Goal: Information Seeking & Learning: Learn about a topic

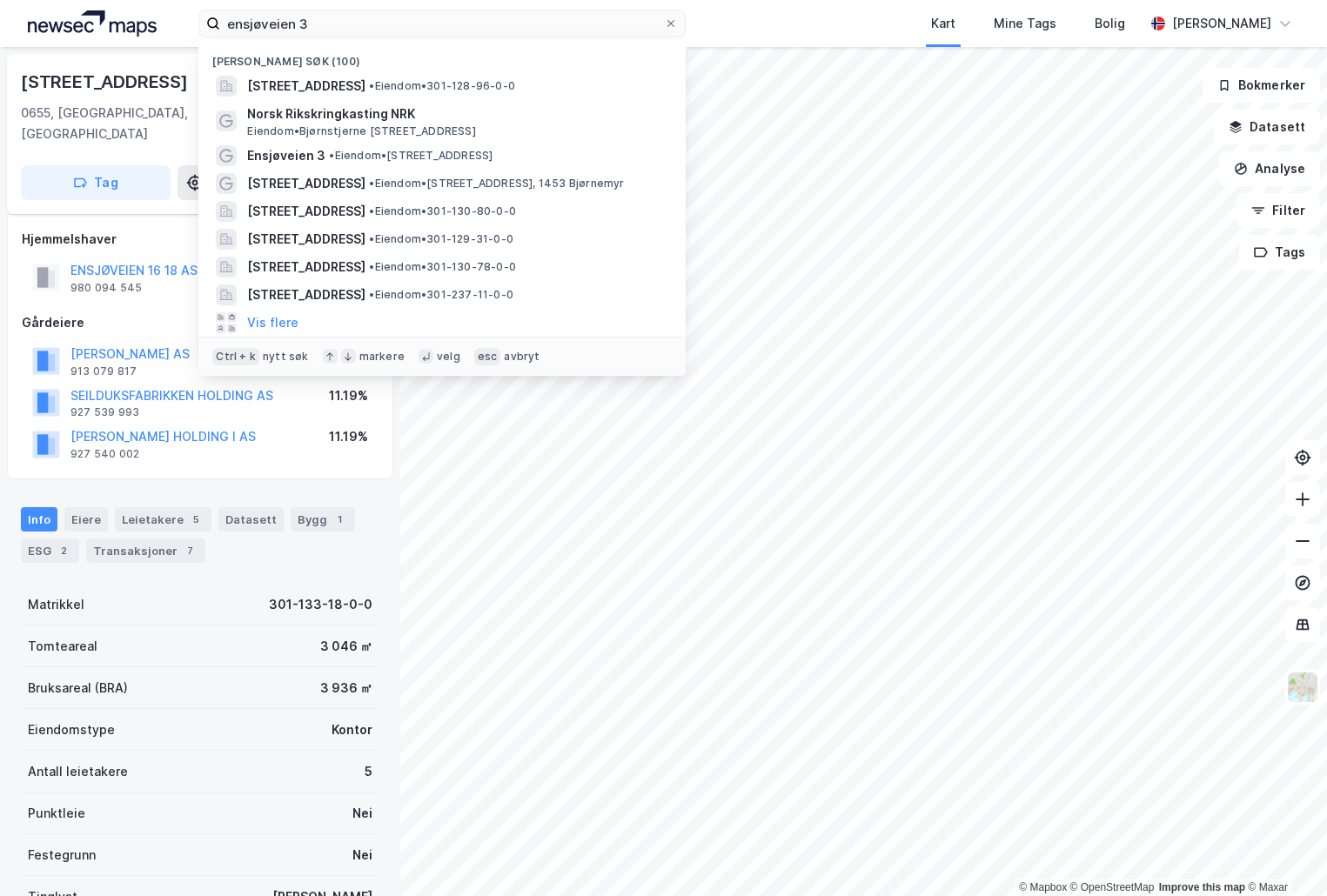
click at [404, 25] on input "ensjøveien 3" at bounding box center [442, 23] width 444 height 26
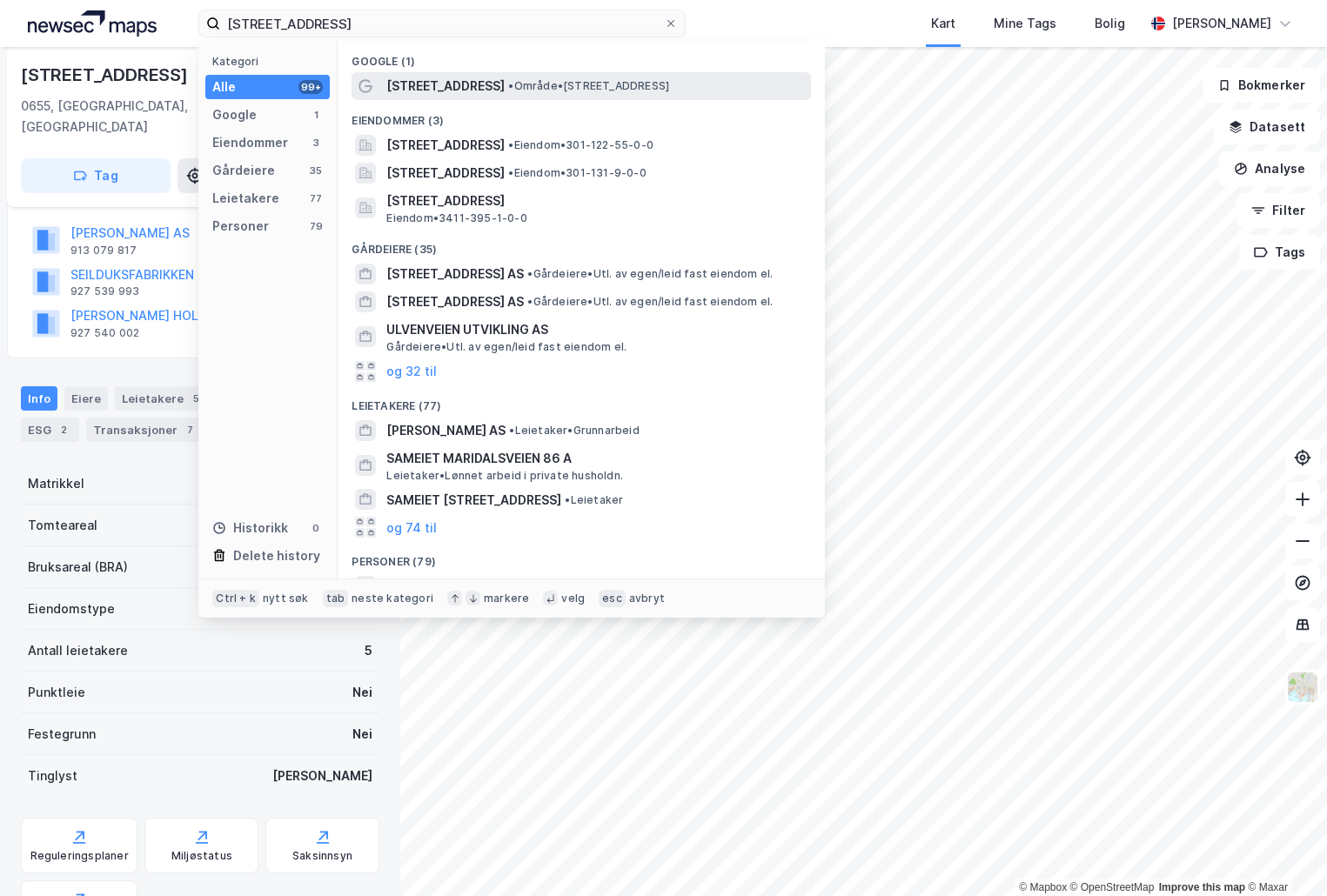
click at [443, 76] on span "[STREET_ADDRESS]" at bounding box center [445, 86] width 118 height 21
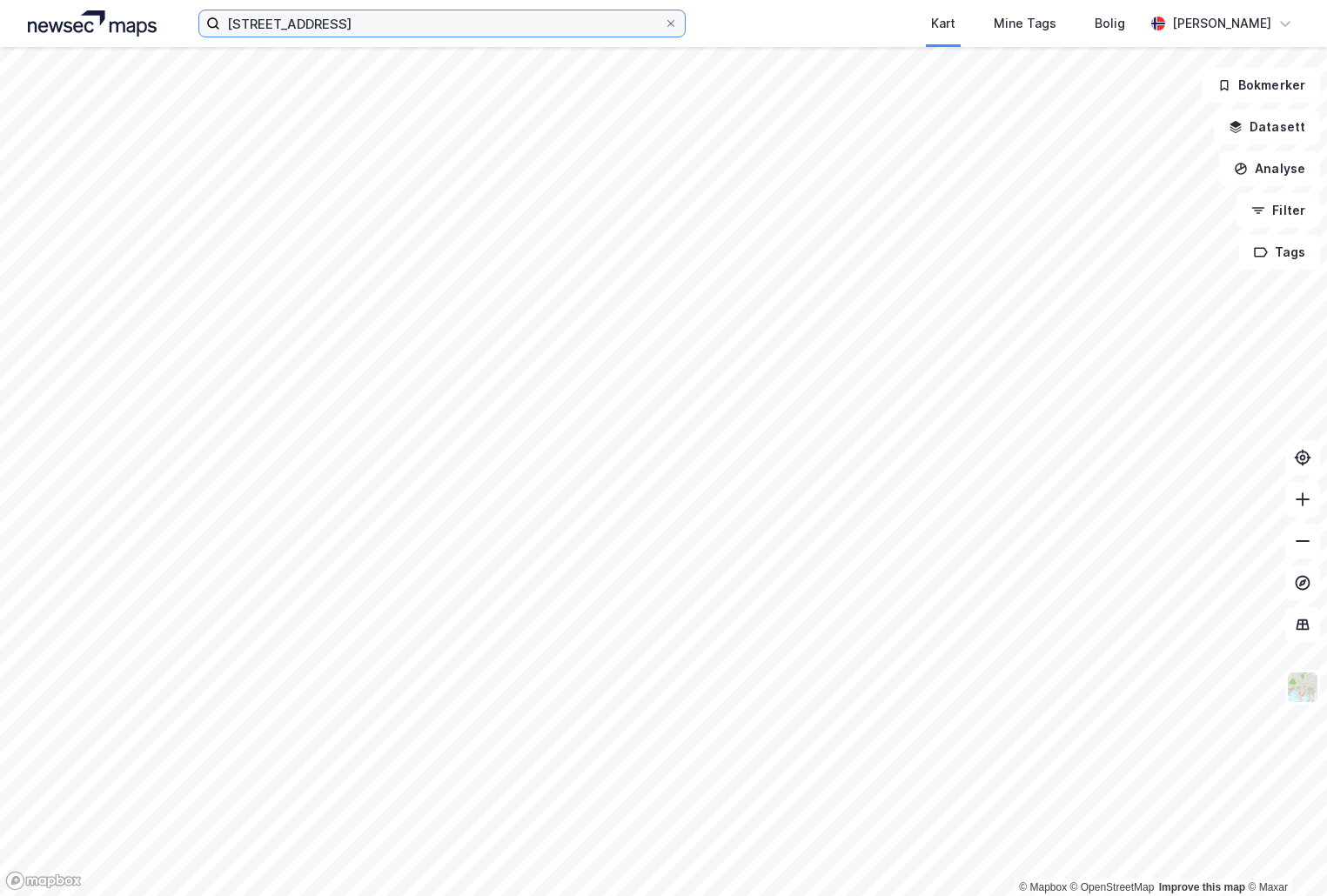
click at [434, 19] on input "[STREET_ADDRESS]" at bounding box center [442, 23] width 444 height 26
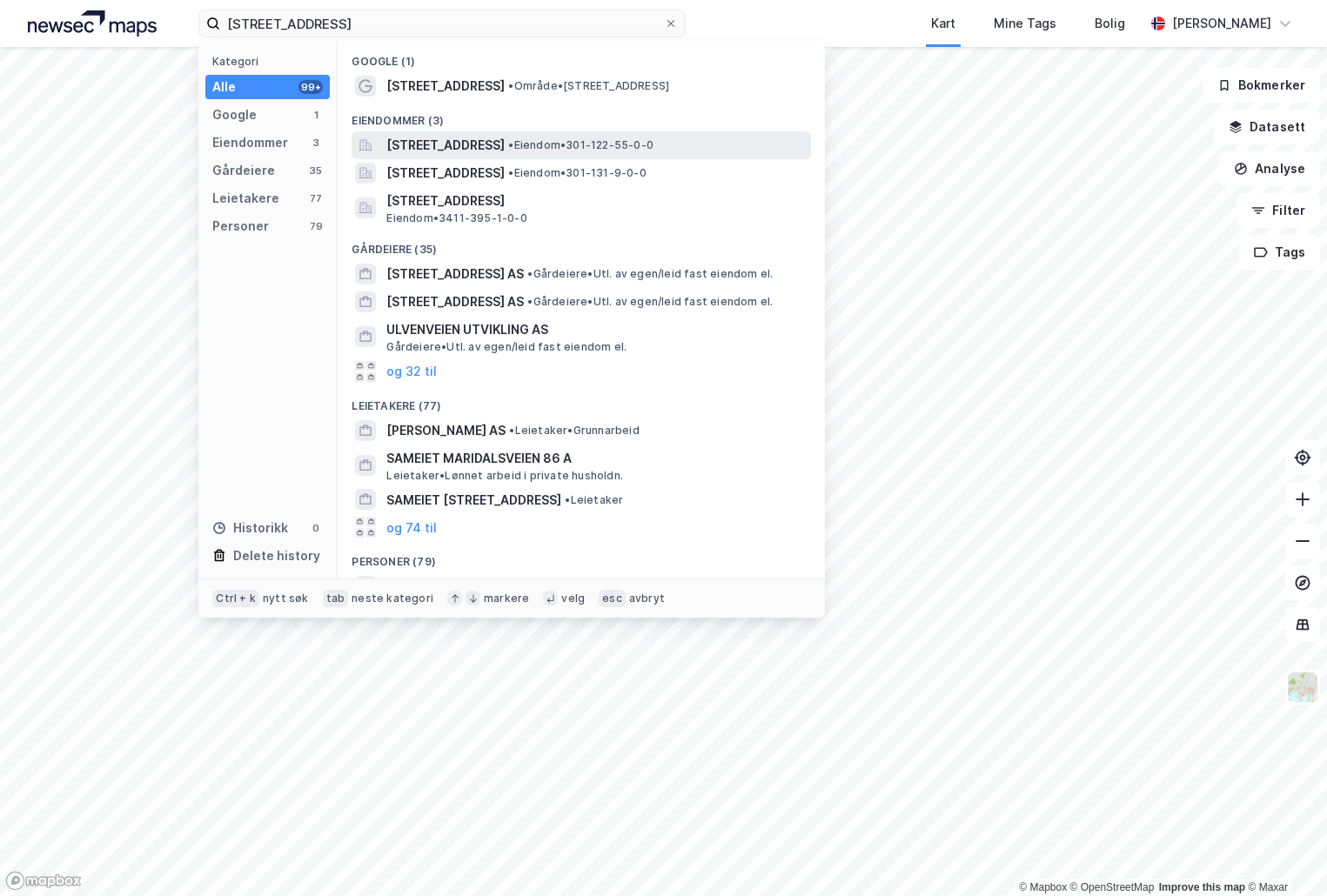
click at [505, 142] on span "[STREET_ADDRESS]" at bounding box center [445, 145] width 118 height 21
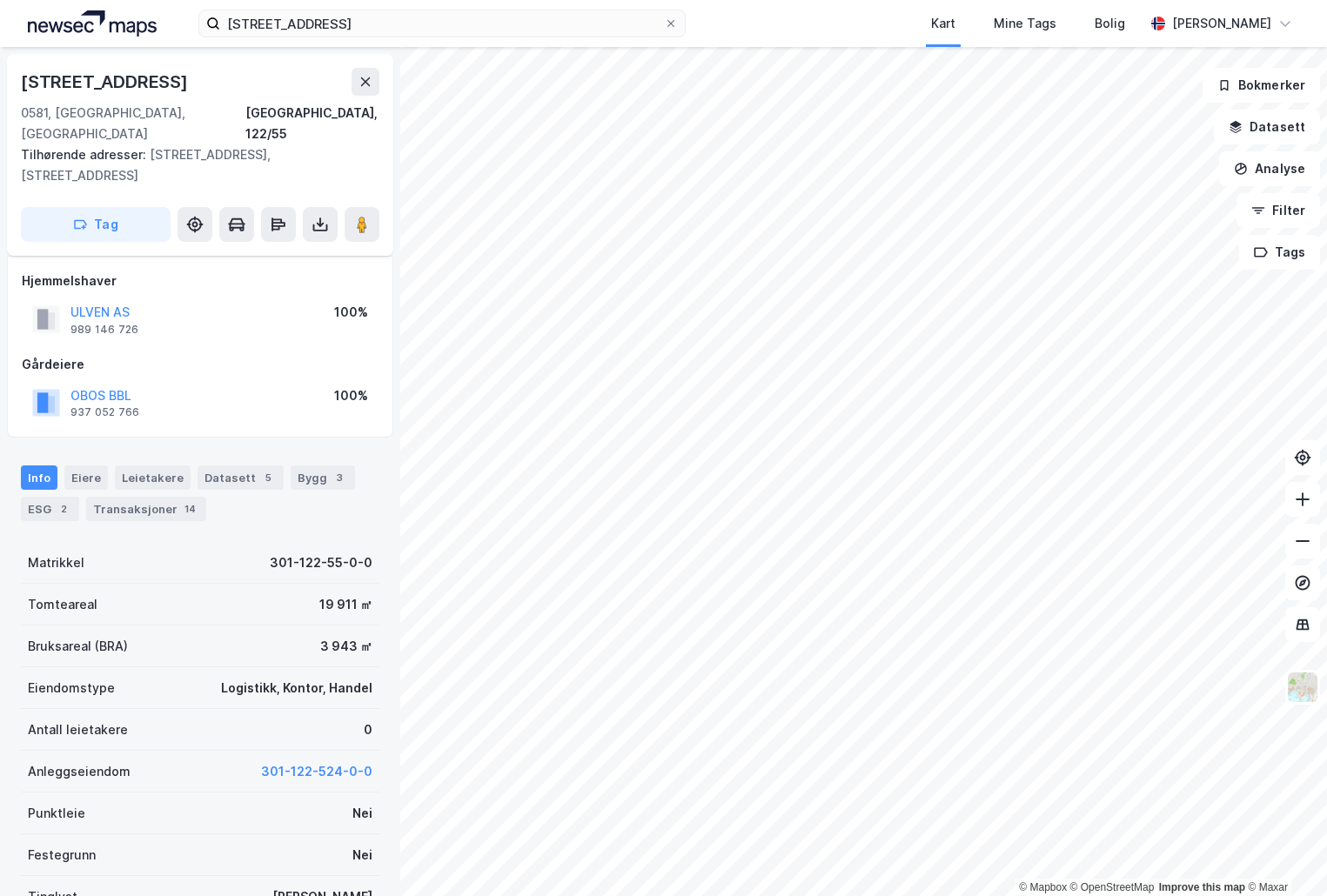
scroll to position [114, 0]
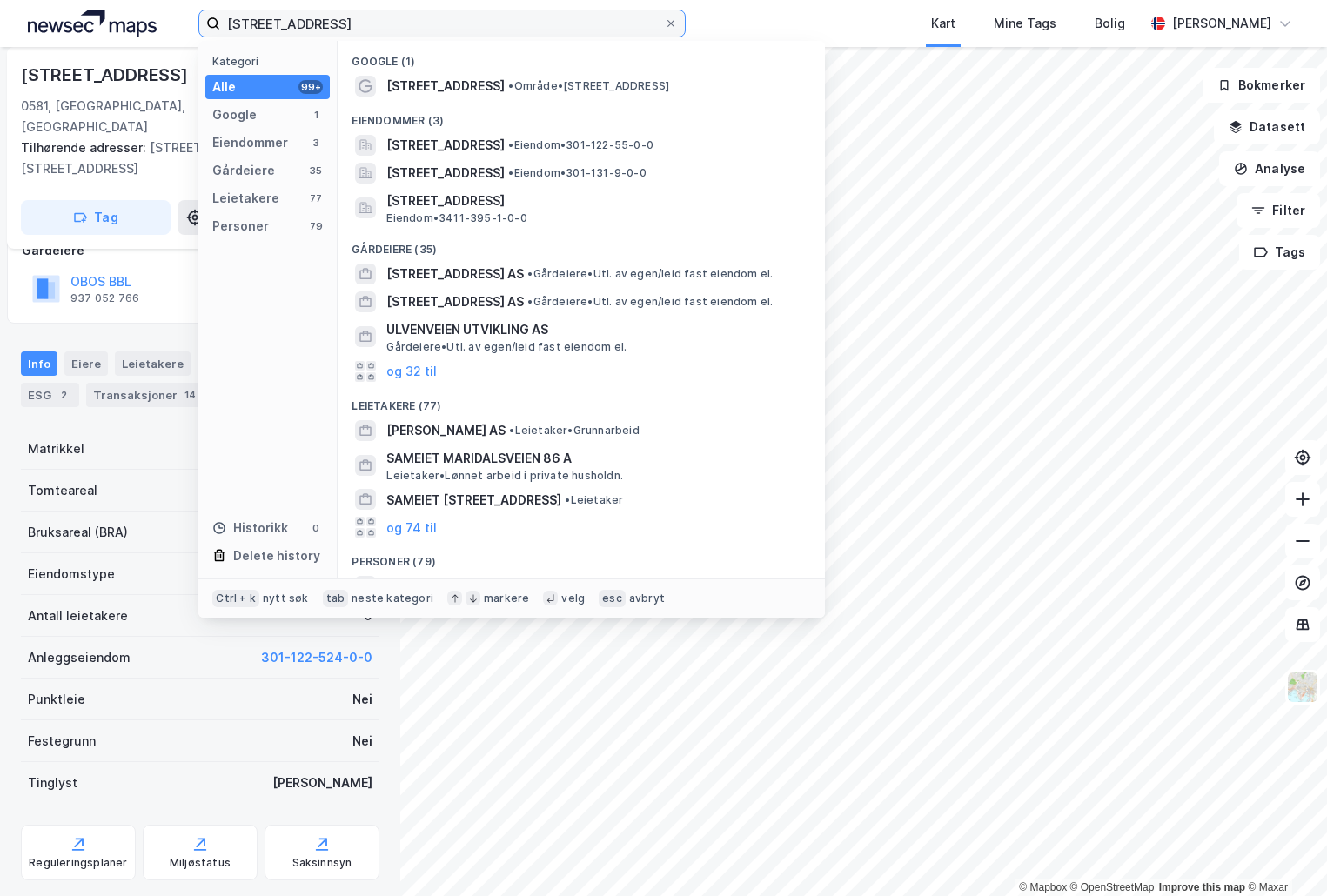
click at [303, 18] on input "[STREET_ADDRESS]" at bounding box center [442, 23] width 444 height 26
click at [342, 18] on input "[STREET_ADDRESS]" at bounding box center [442, 23] width 444 height 26
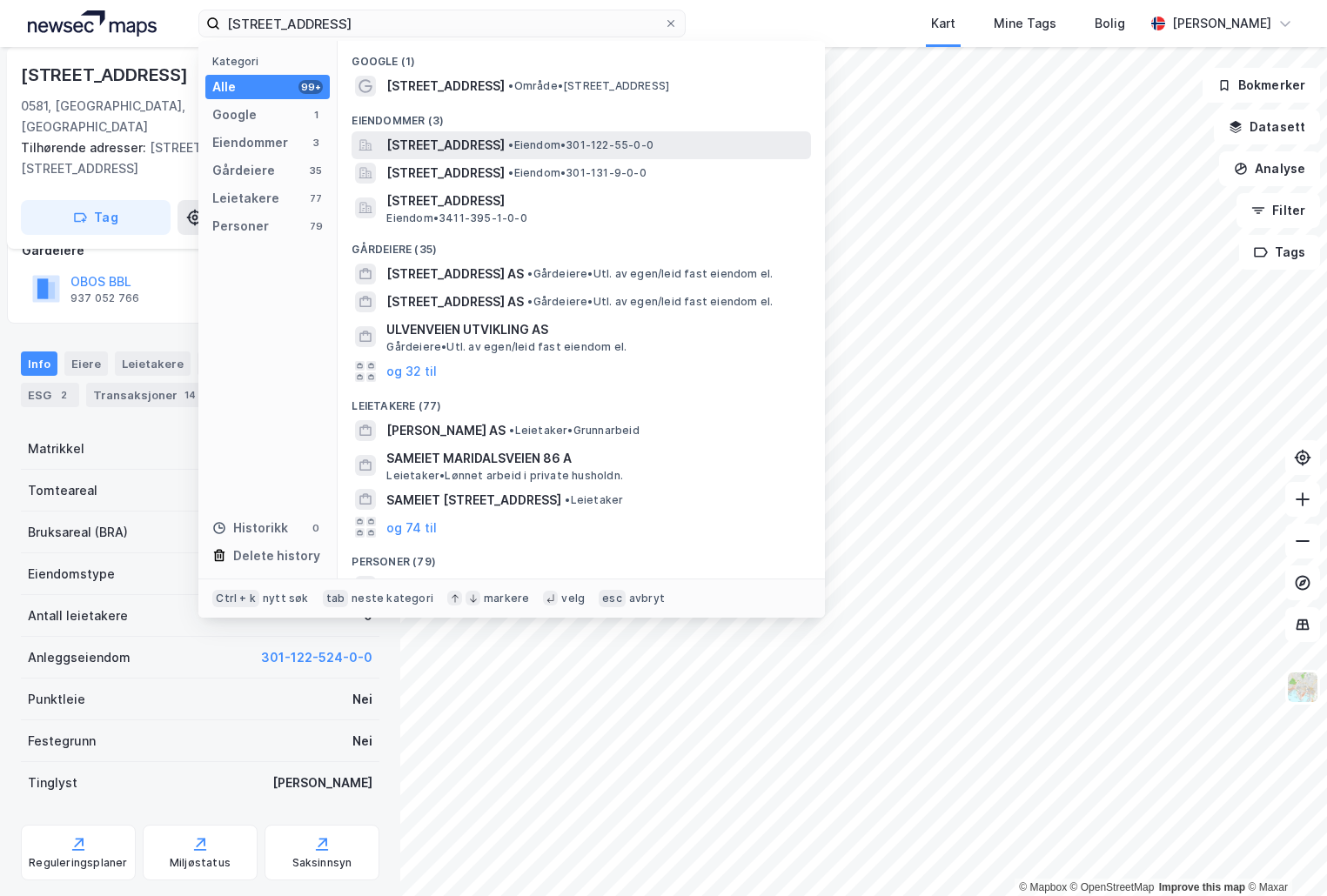
click at [464, 133] on div "[STREET_ADDRESS] • Eiendom • 301-122-55-0-0" at bounding box center [581, 145] width 459 height 28
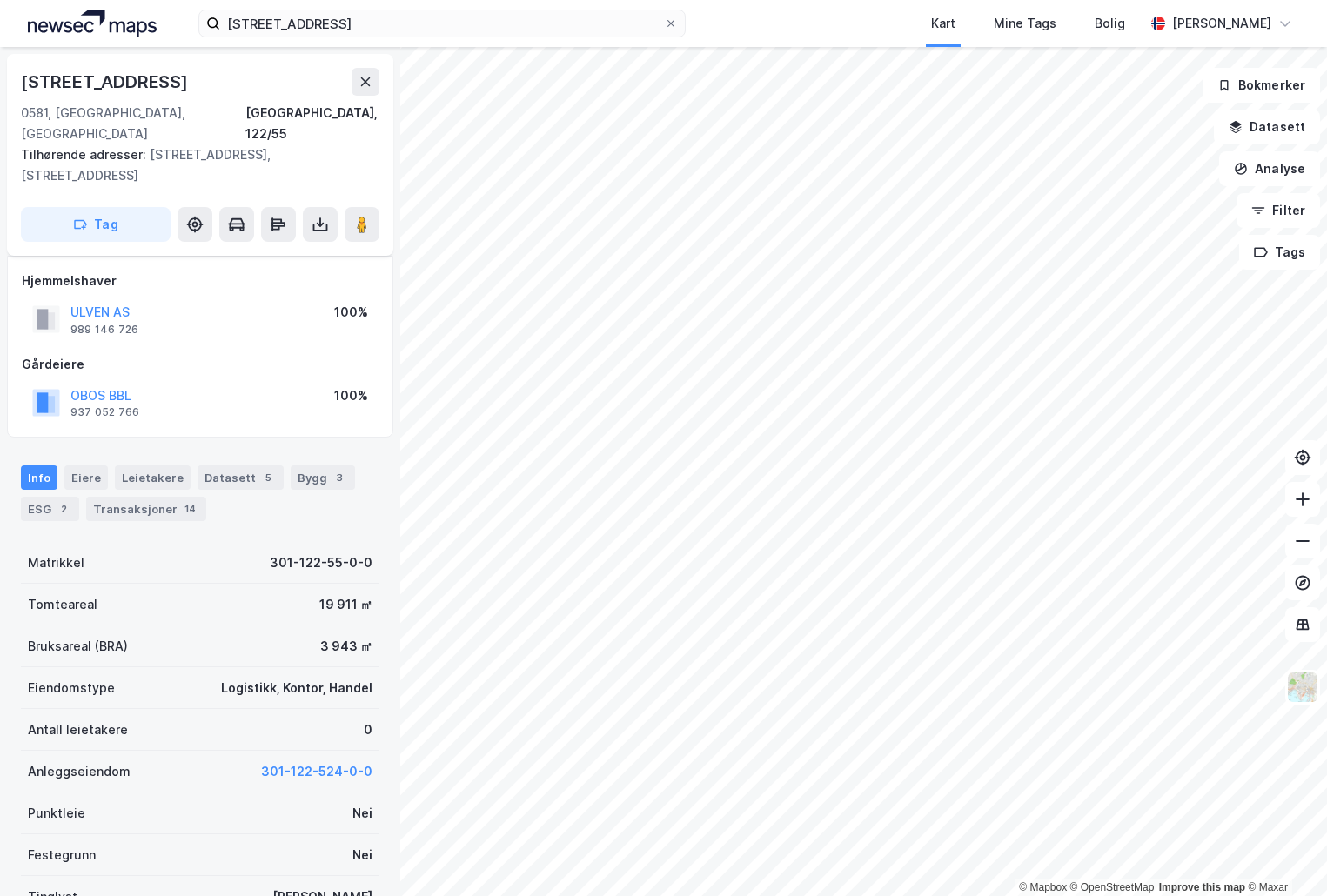
scroll to position [114, 0]
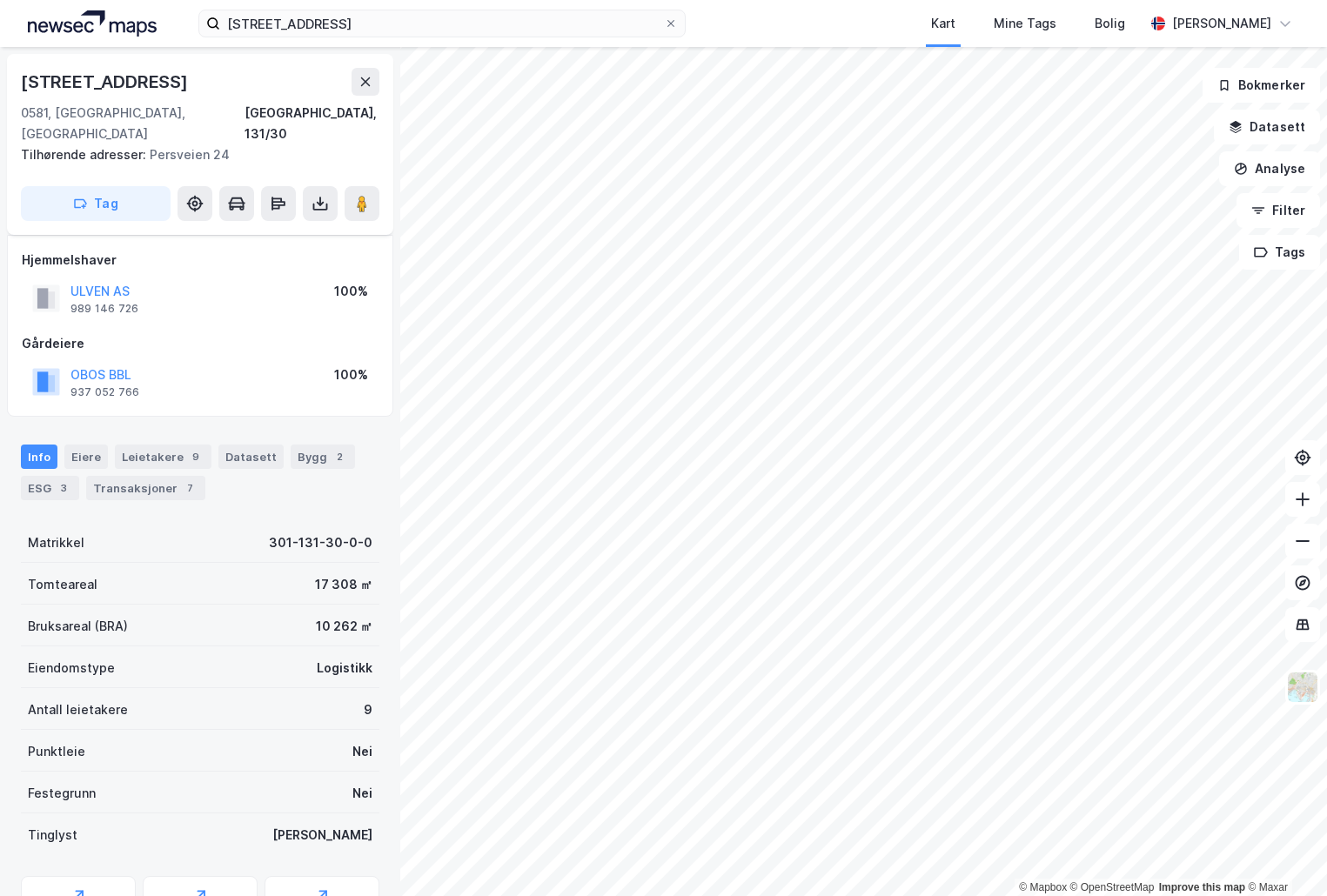
scroll to position [72, 0]
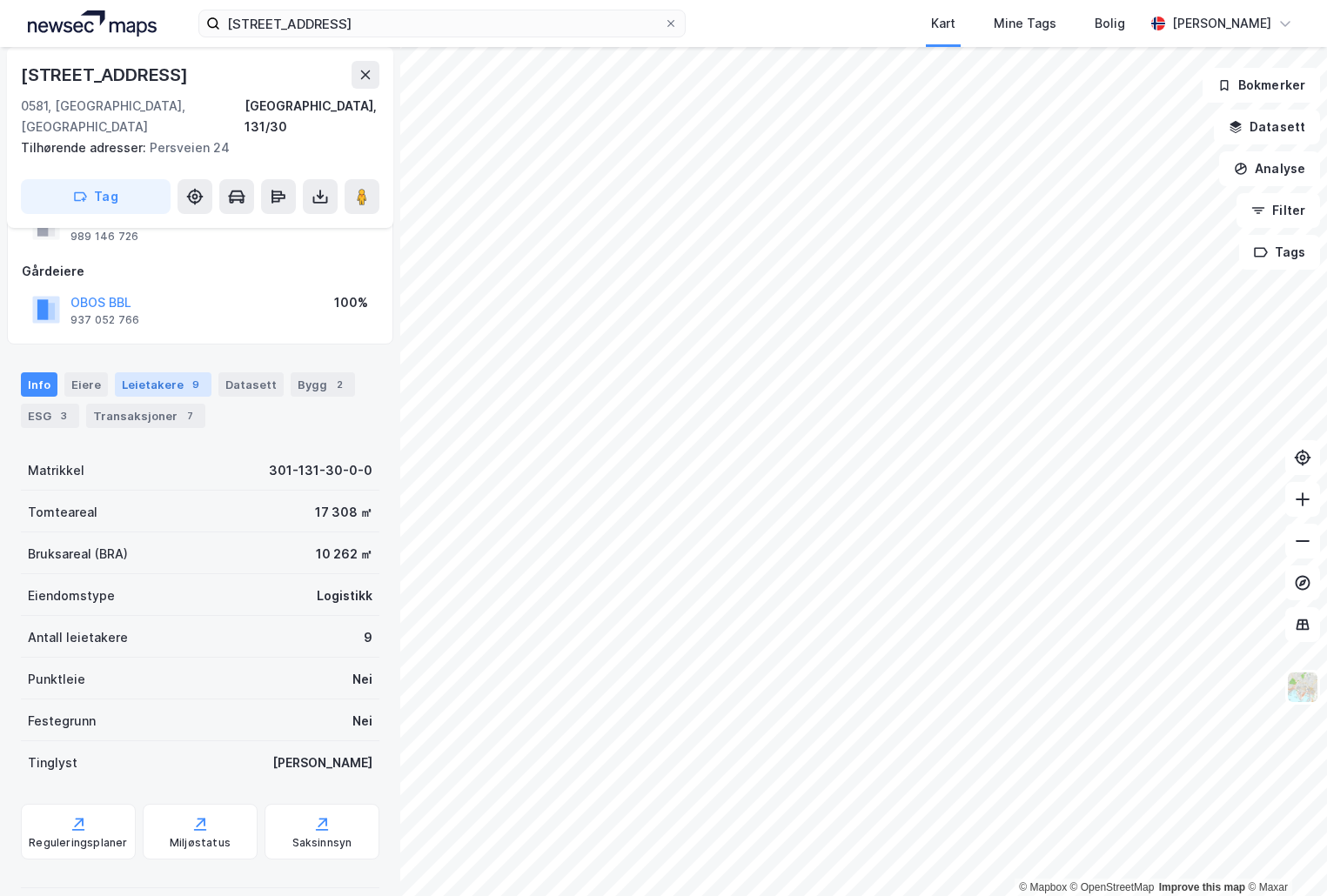
click at [150, 372] on div "Leietakere 9" at bounding box center [163, 384] width 97 height 24
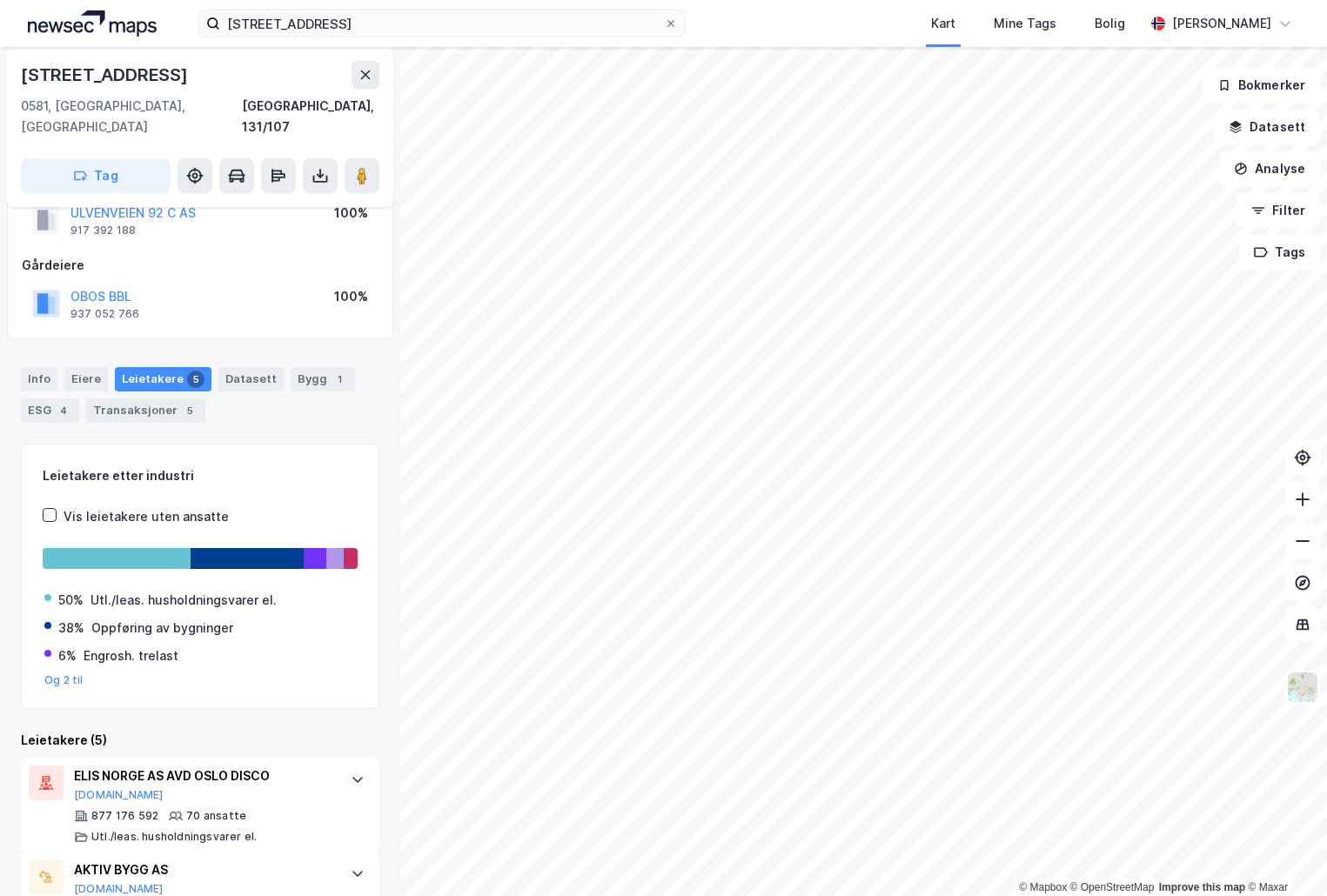
scroll to position [87, 0]
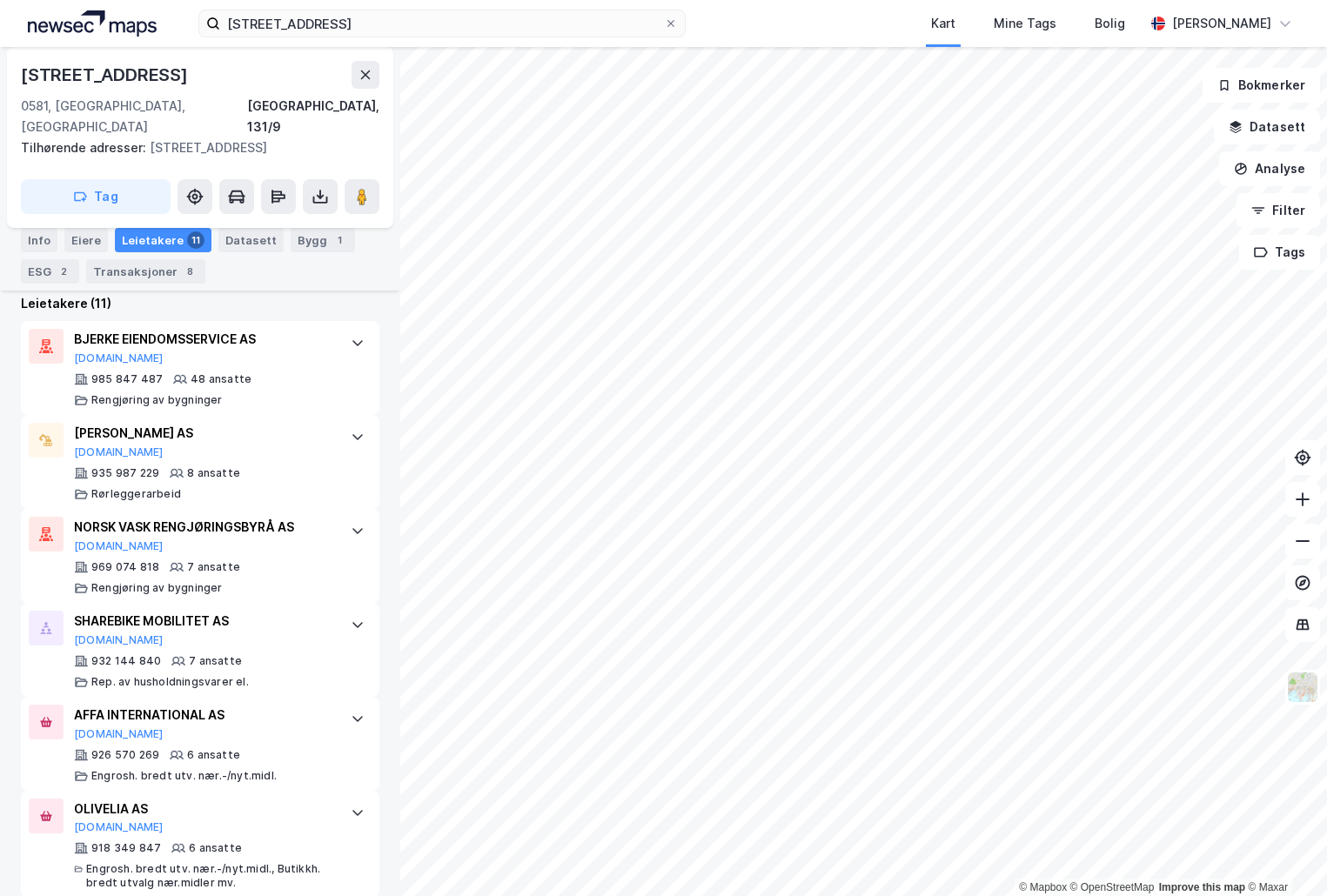
scroll to position [522, 0]
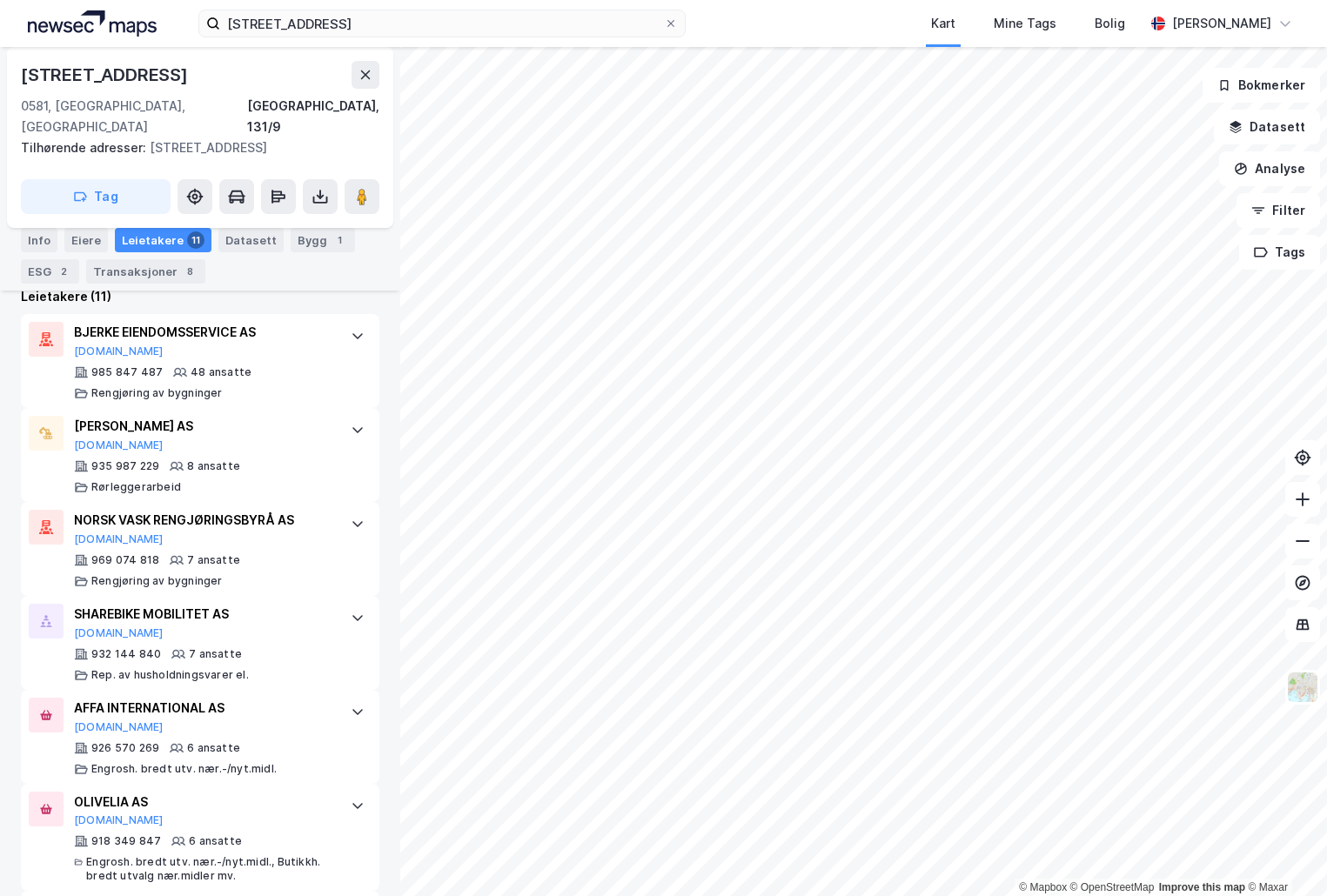
drag, startPoint x: 367, startPoint y: 176, endPoint x: 387, endPoint y: 214, distance: 42.9
click at [367, 188] on image at bounding box center [361, 196] width 10 height 18
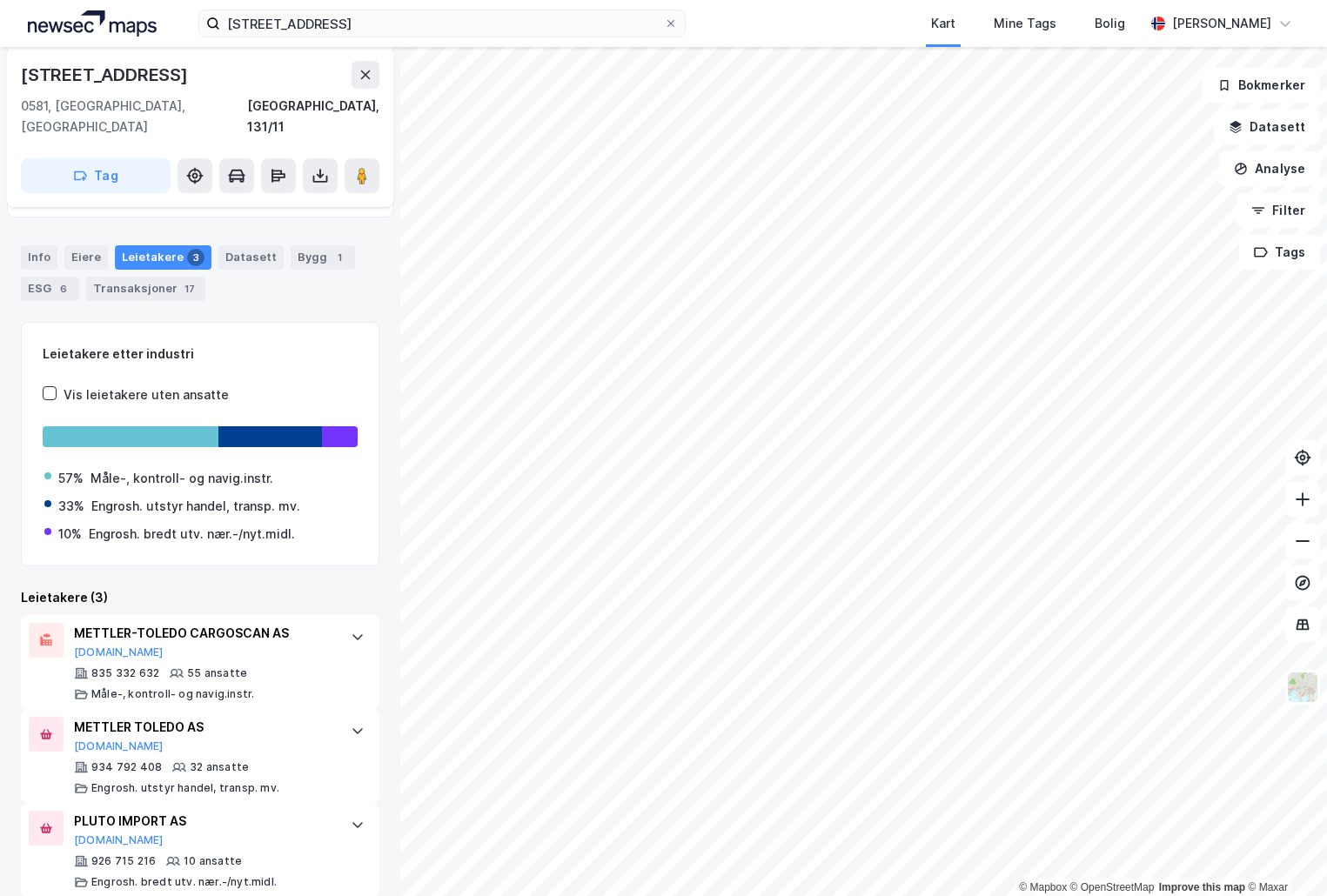
scroll to position [180, 0]
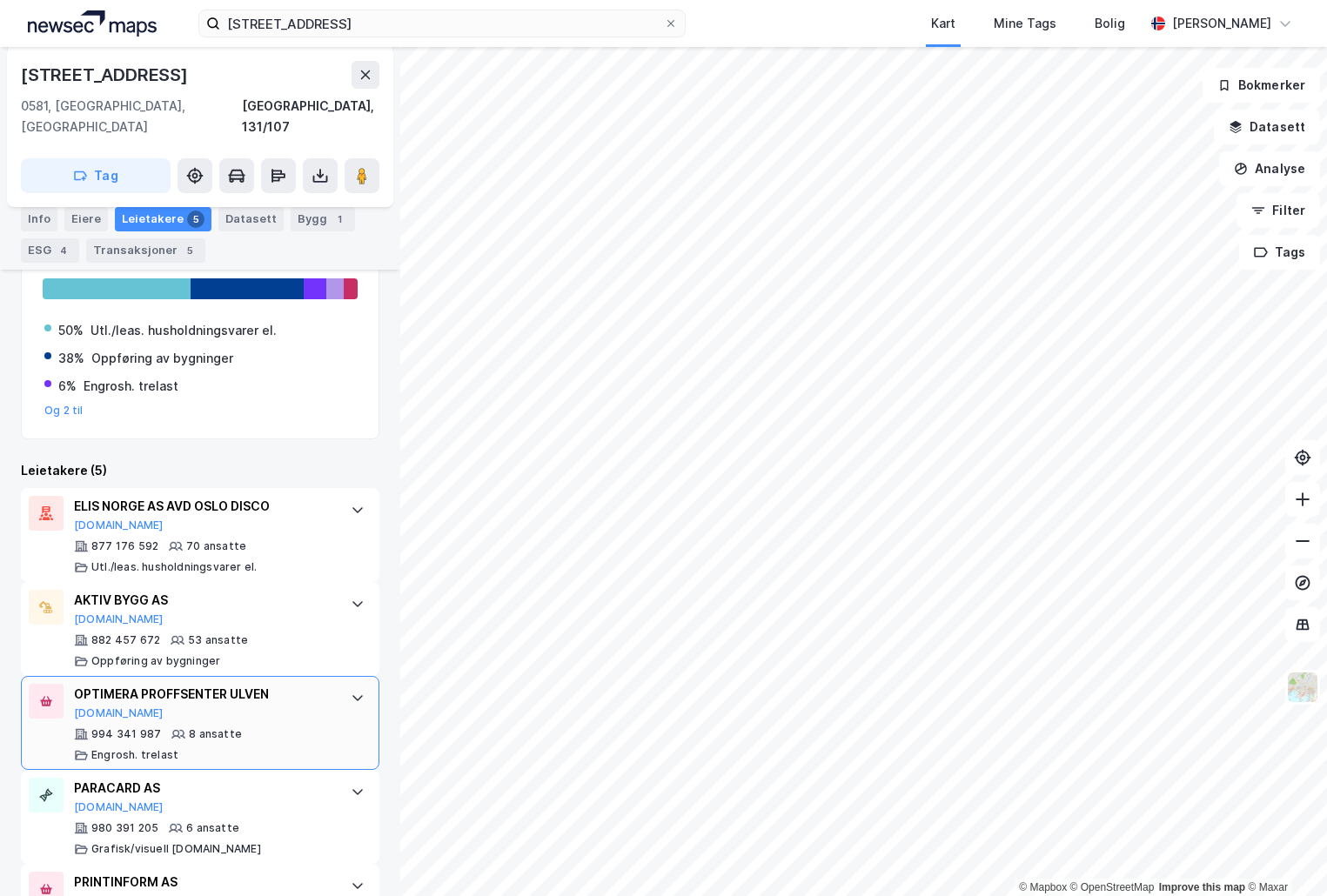
scroll to position [389, 0]
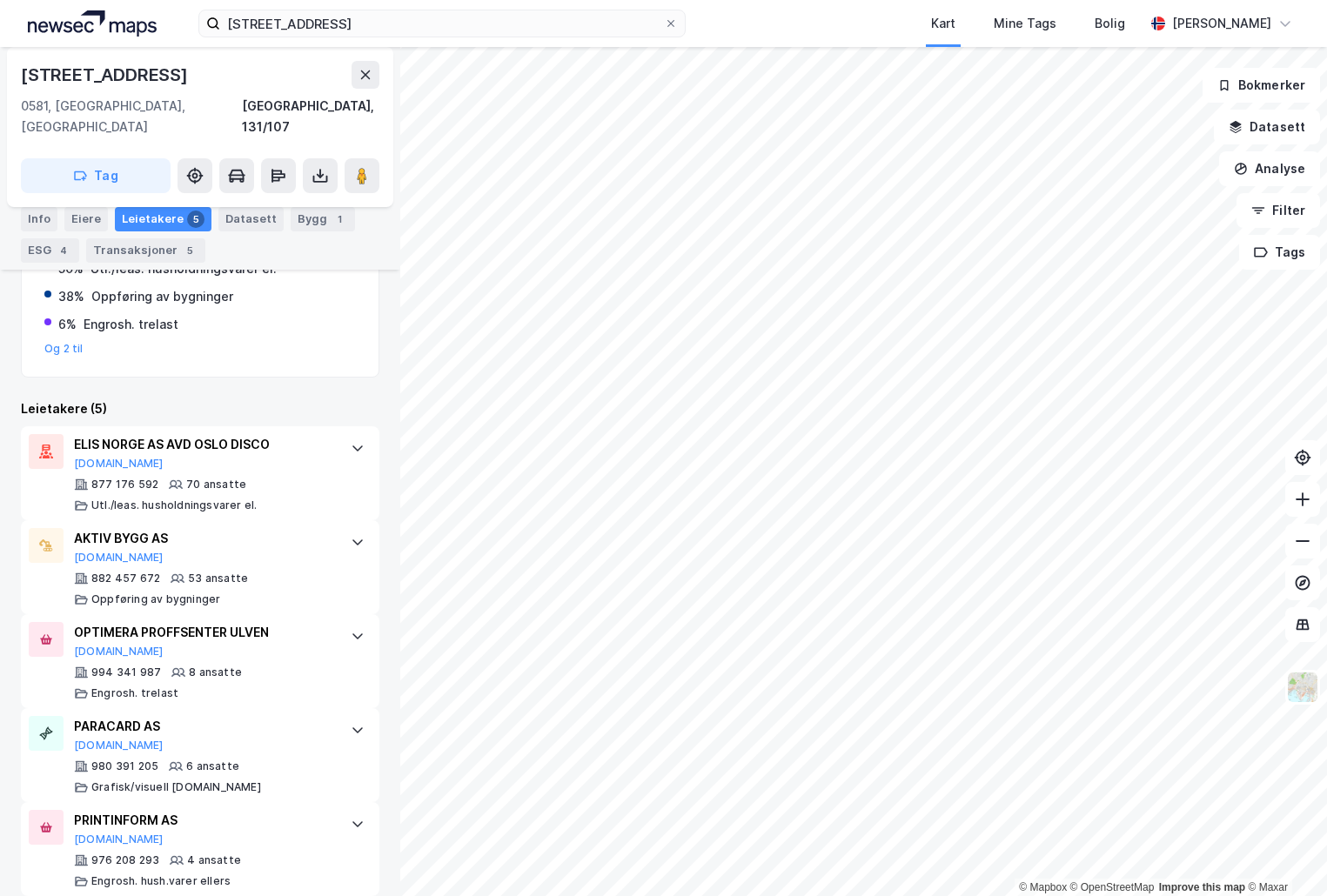
click at [111, 73] on div "[STREET_ADDRESS]" at bounding box center [106, 75] width 171 height 28
copy div "[STREET_ADDRESS]"
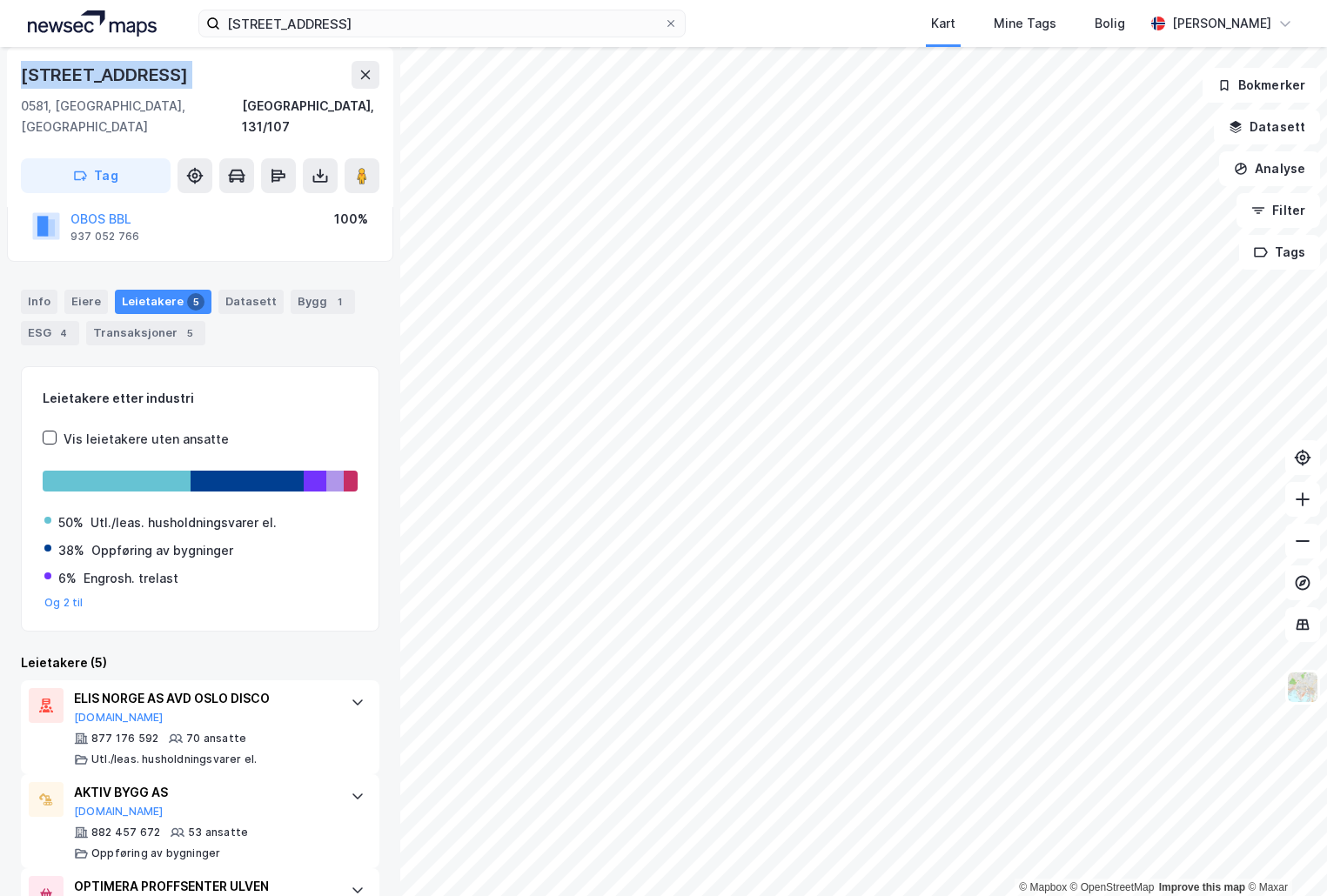
scroll to position [0, 0]
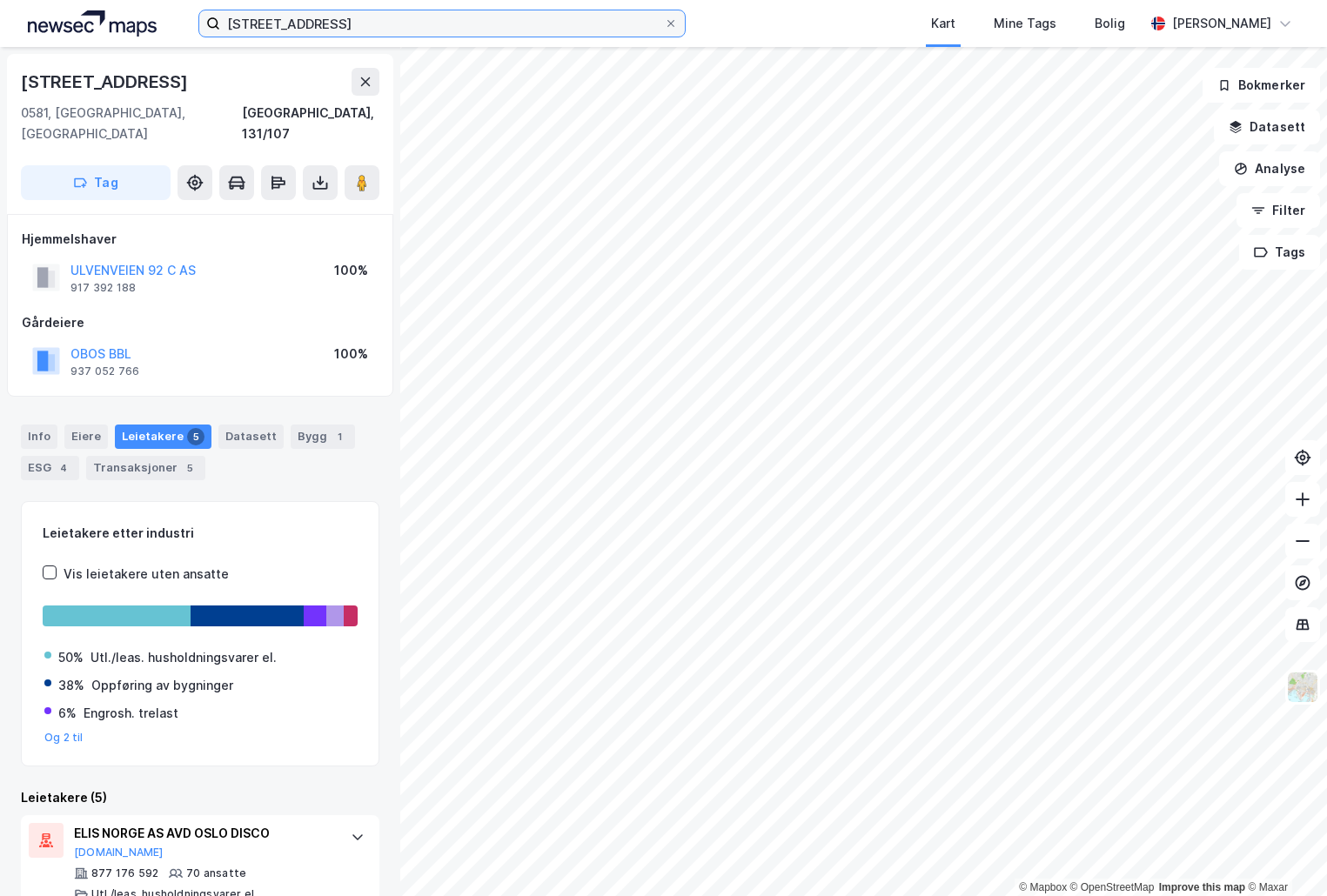
click at [377, 32] on input "[STREET_ADDRESS]" at bounding box center [442, 23] width 444 height 26
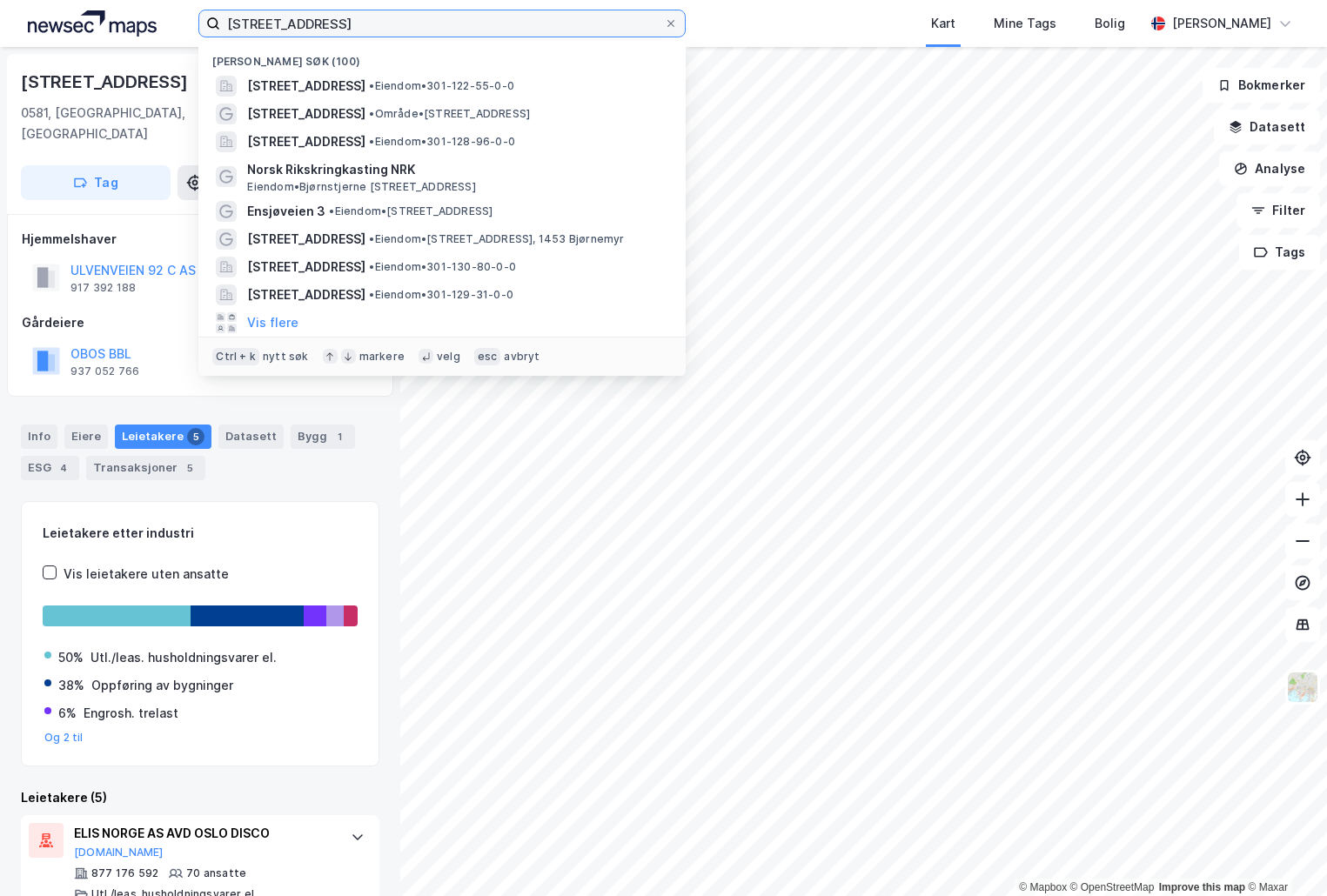
click at [377, 32] on input "[STREET_ADDRESS]" at bounding box center [442, 23] width 444 height 26
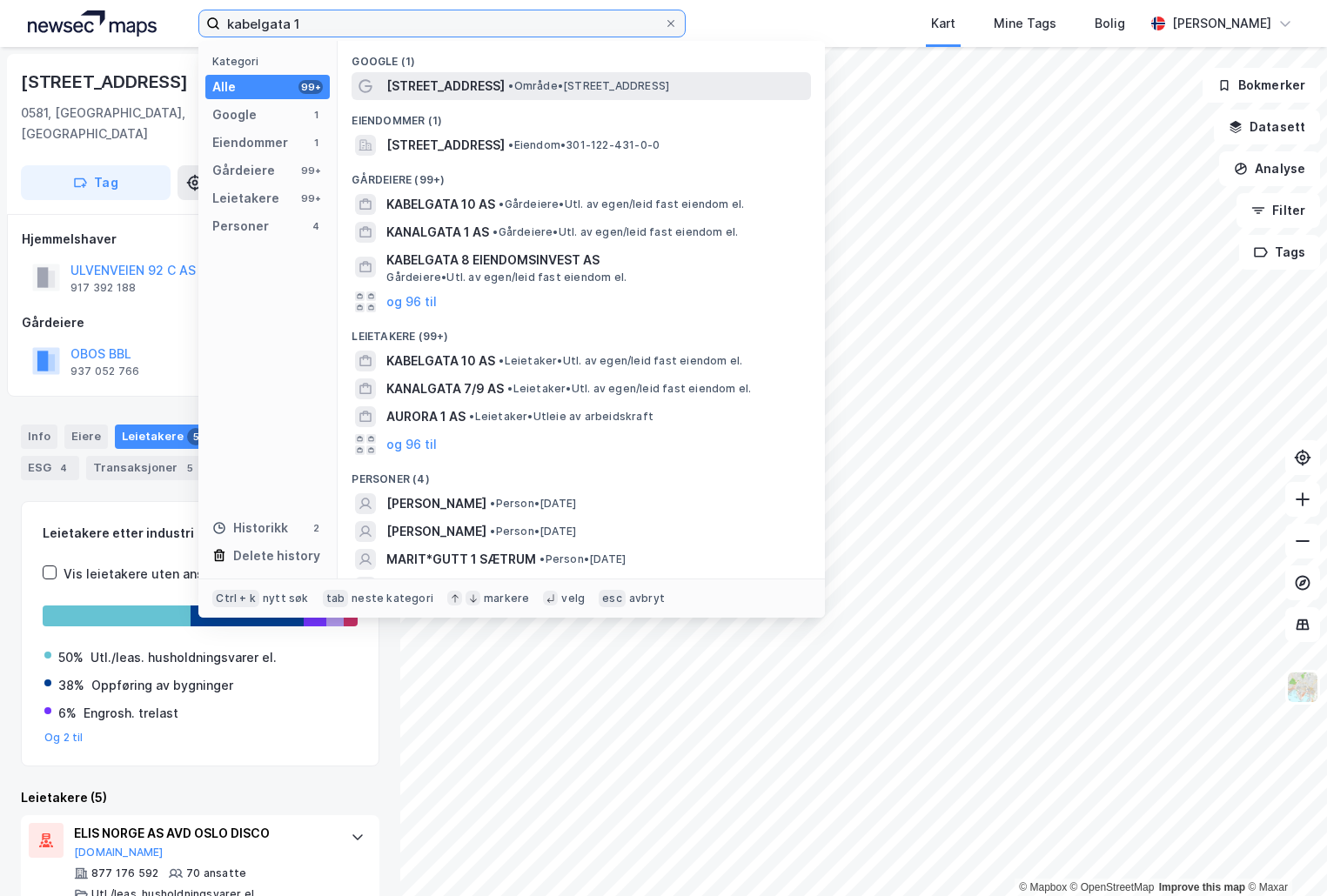
type input "kabelgata 1"
click at [453, 82] on span "[STREET_ADDRESS]" at bounding box center [445, 86] width 118 height 21
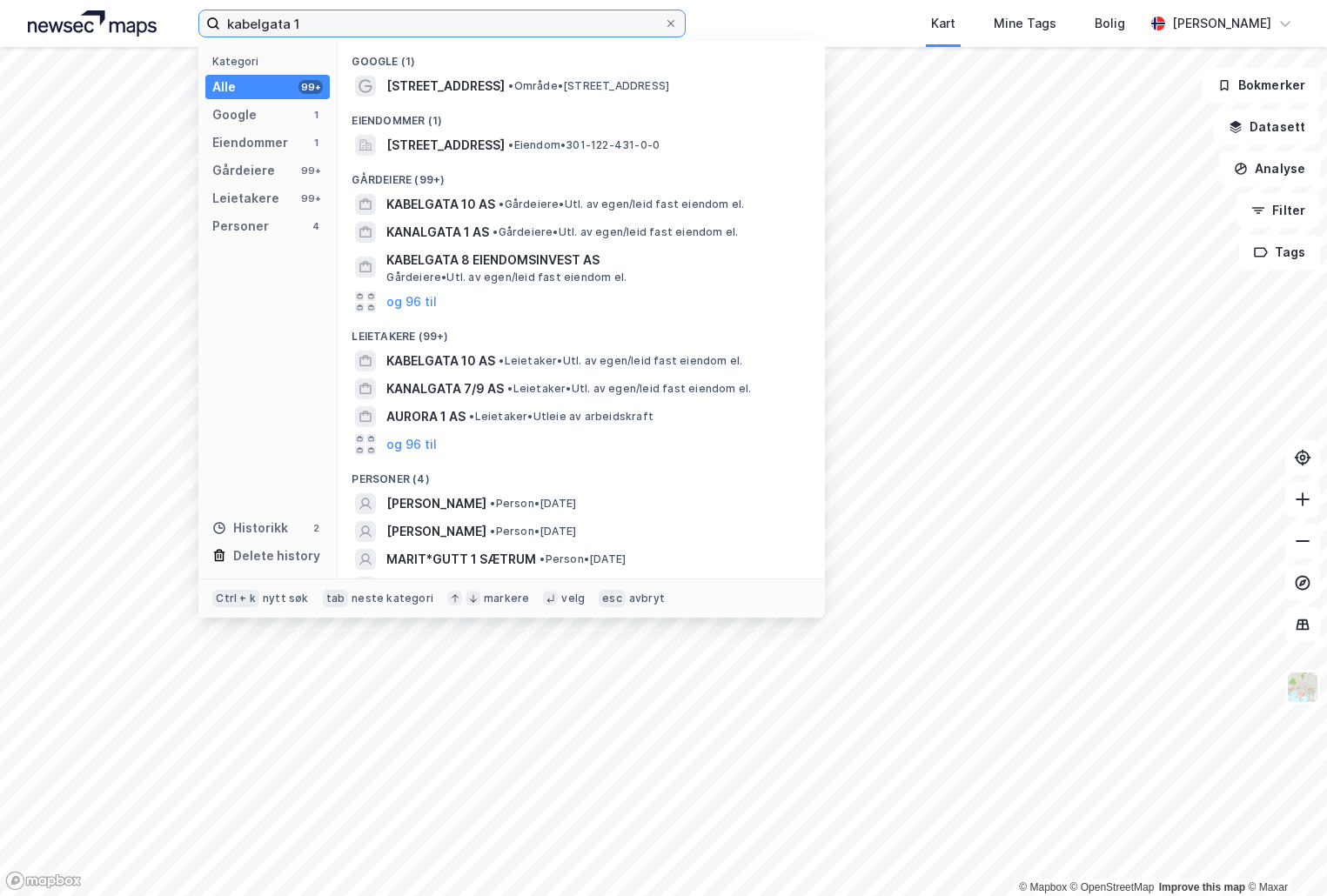
click at [360, 15] on input "kabelgata 1" at bounding box center [442, 23] width 444 height 26
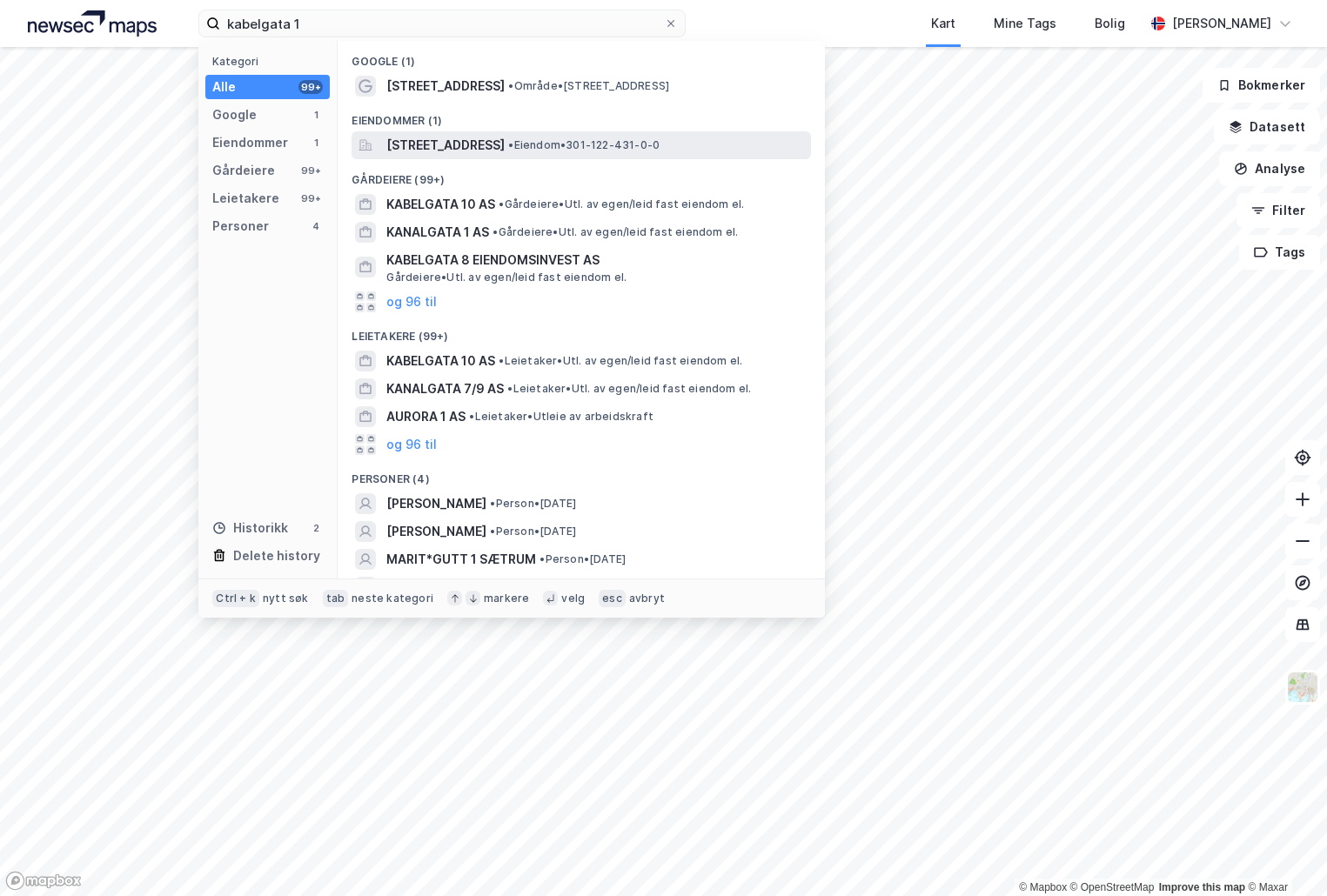
click at [442, 143] on span "[STREET_ADDRESS]" at bounding box center [445, 145] width 118 height 21
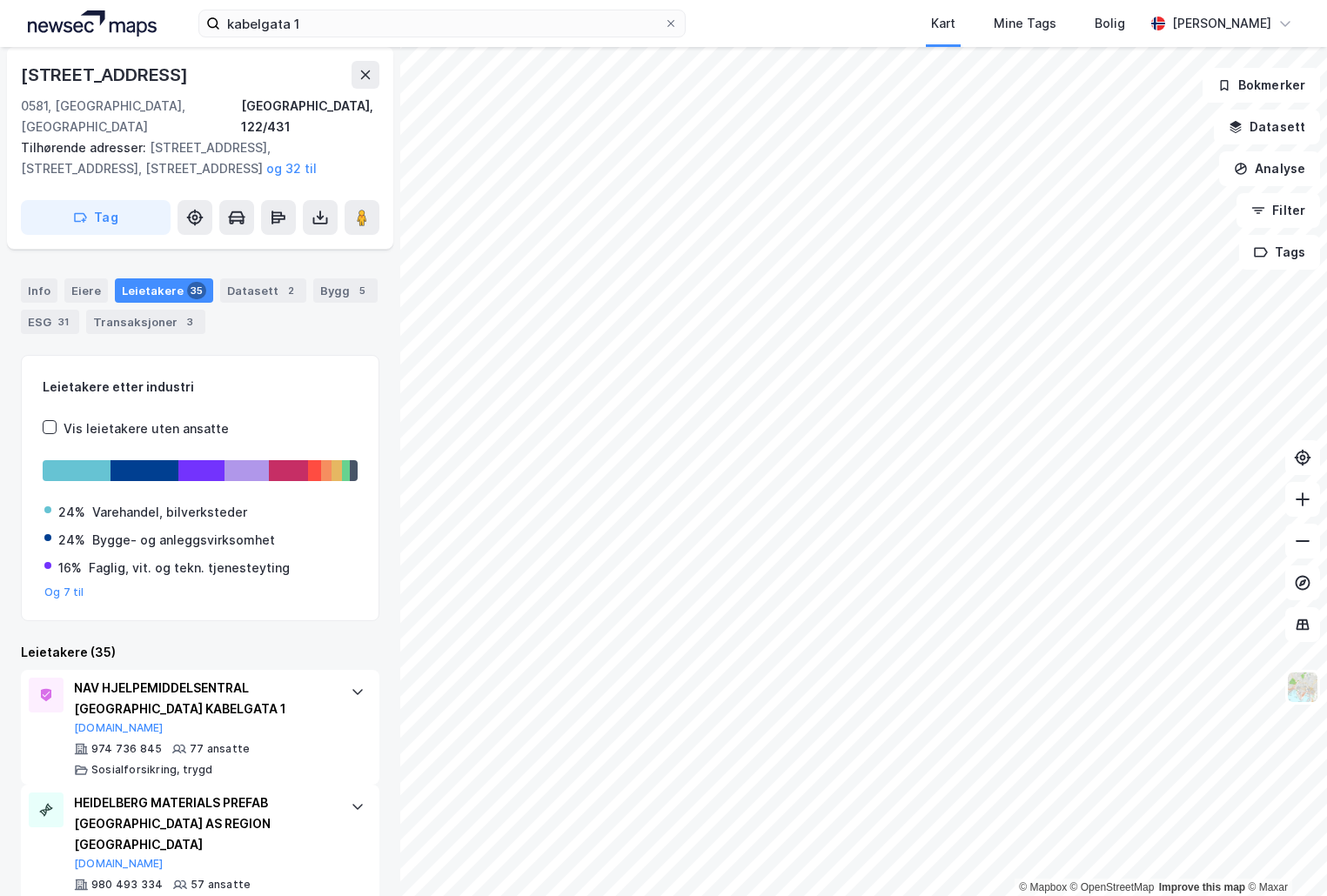
scroll to position [87, 0]
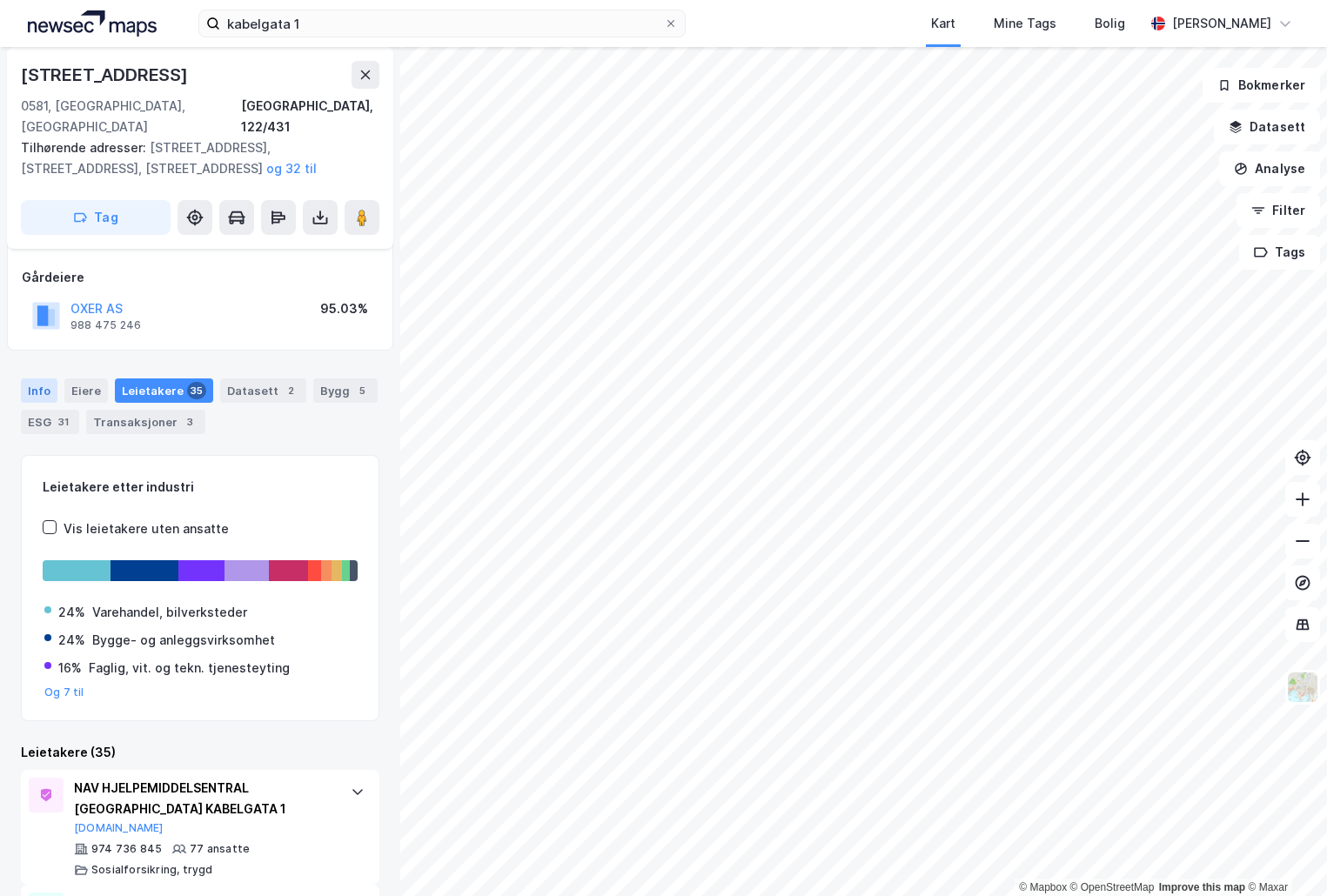
click at [55, 379] on div "Info" at bounding box center [40, 391] width 37 height 24
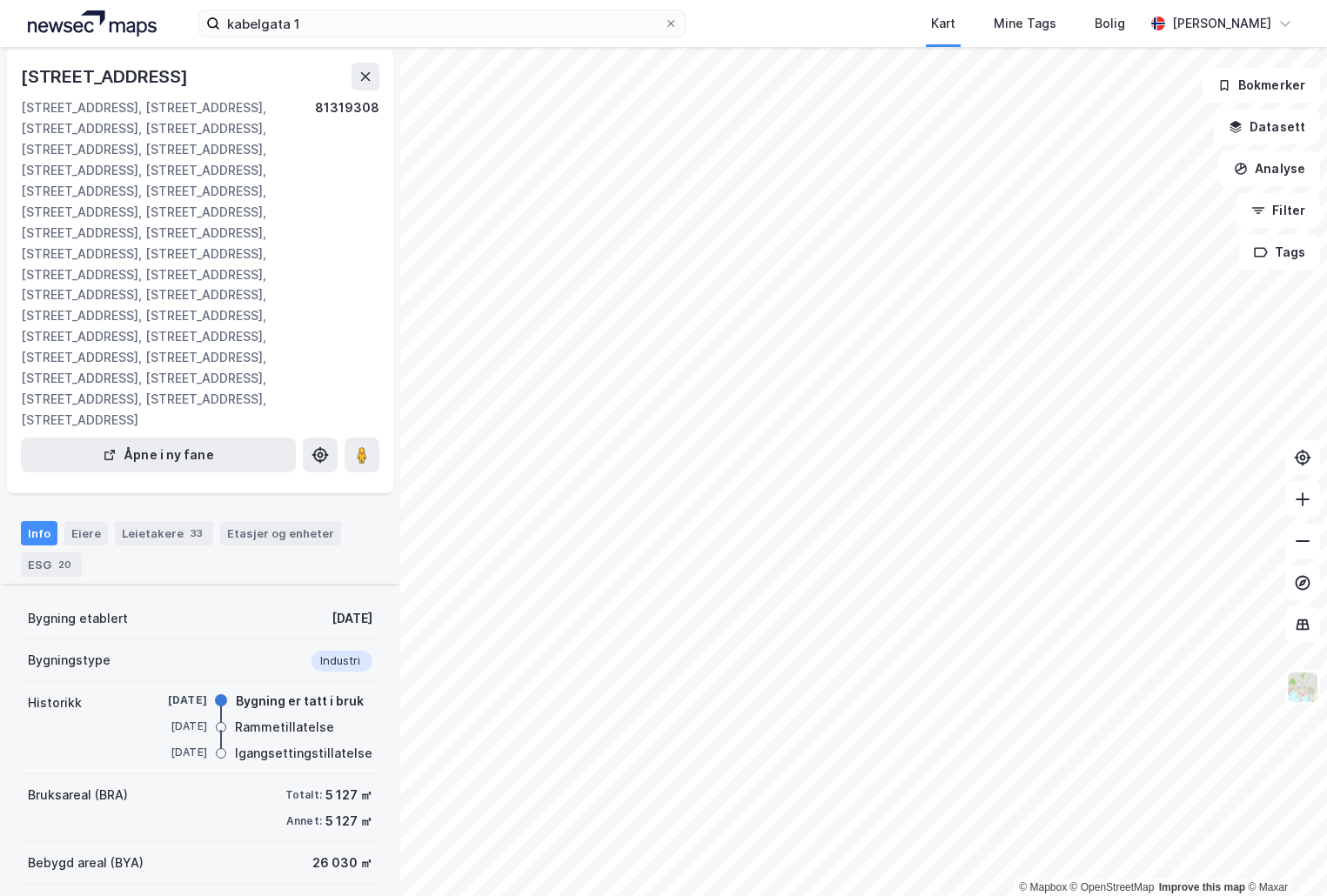
scroll to position [91, 0]
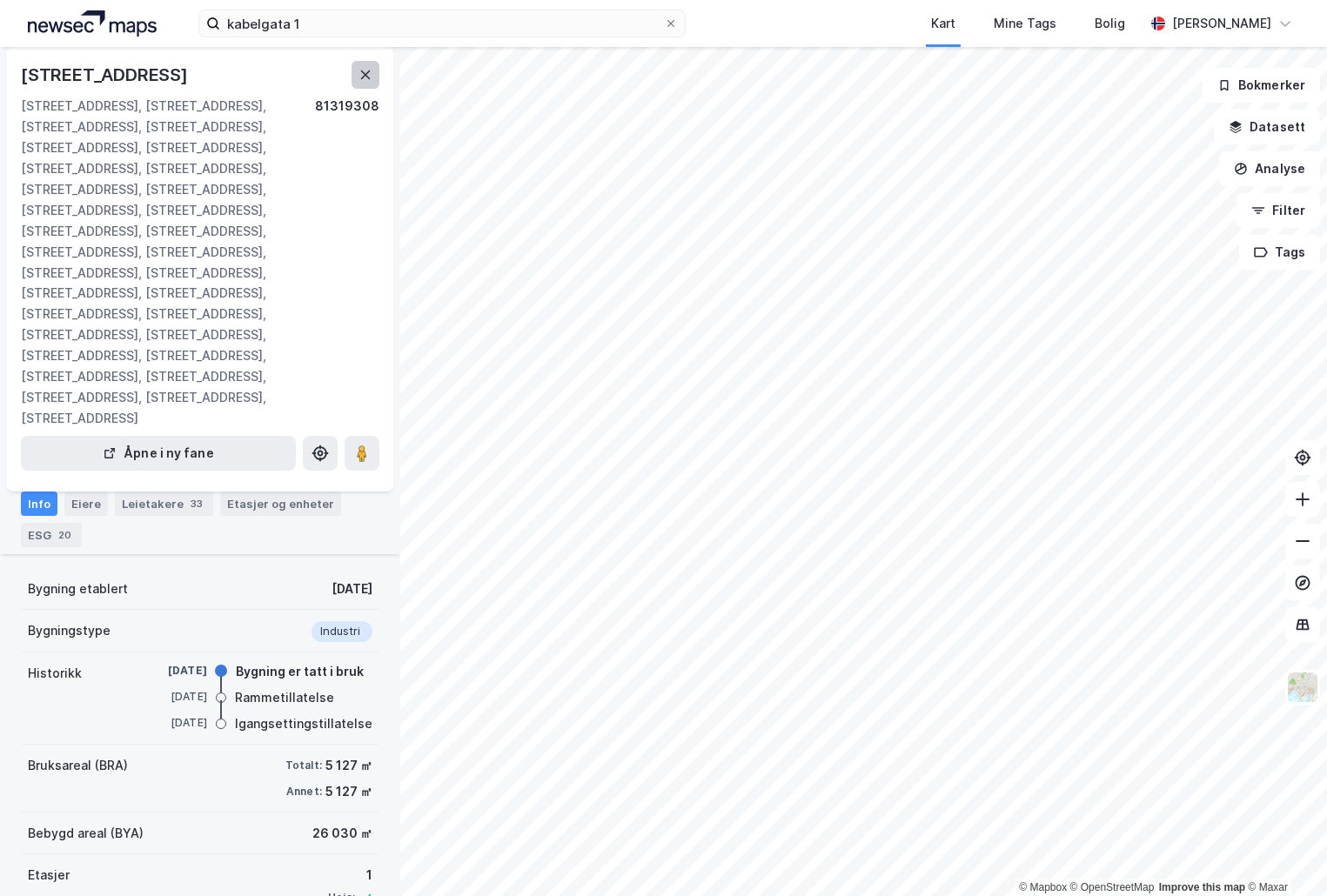
click at [370, 77] on icon at bounding box center [365, 74] width 14 height 14
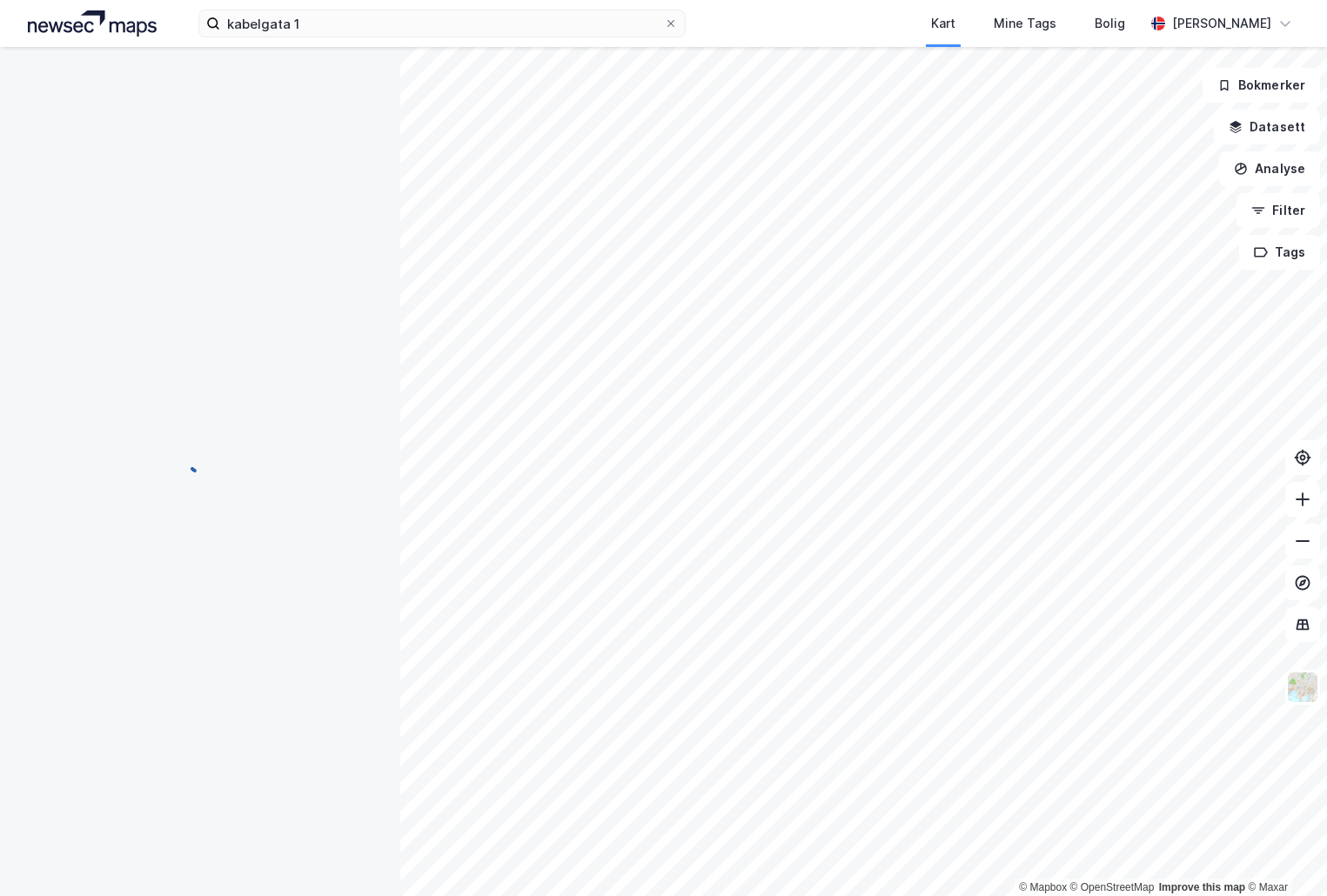
scroll to position [91, 0]
